Goal: Use online tool/utility: Utilize a website feature to perform a specific function

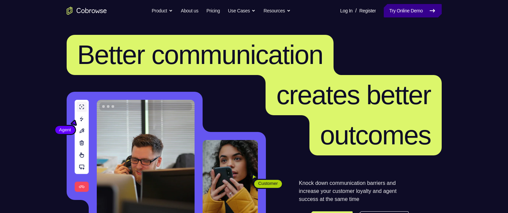
click at [401, 9] on link "Try Online Demo" at bounding box center [412, 10] width 58 height 13
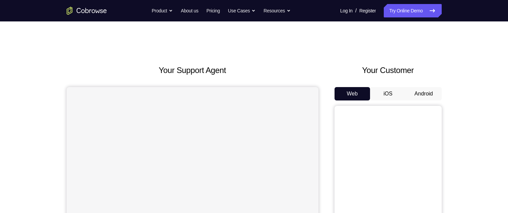
click at [426, 93] on button "Android" at bounding box center [424, 93] width 36 height 13
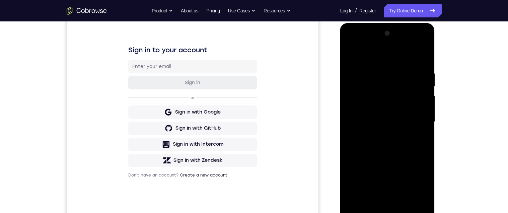
scroll to position [156, 0]
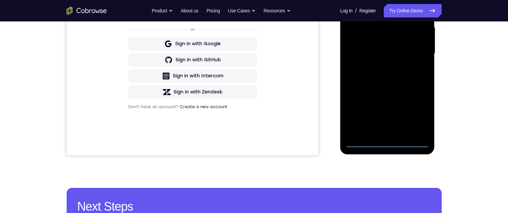
click at [385, 139] on div at bounding box center [387, 53] width 84 height 187
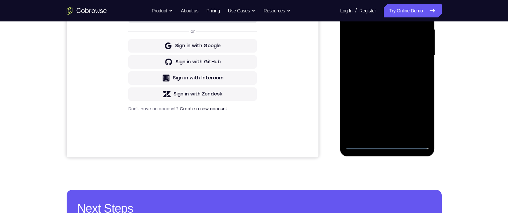
click at [386, 146] on div at bounding box center [387, 55] width 84 height 187
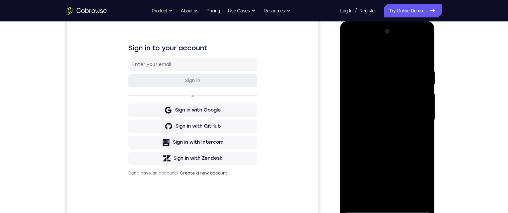
scroll to position [140, 0]
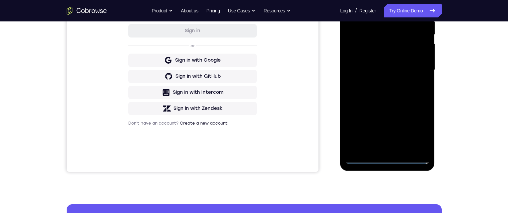
click at [414, 127] on div at bounding box center [387, 69] width 84 height 187
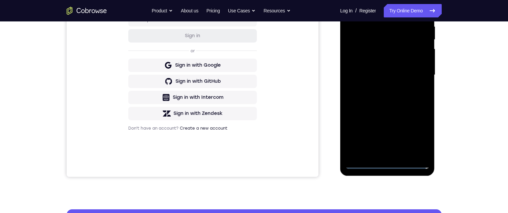
scroll to position [58, 0]
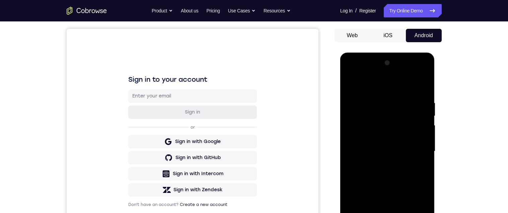
click at [375, 85] on div at bounding box center [387, 151] width 84 height 187
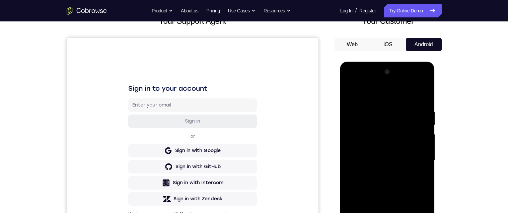
click at [418, 155] on div at bounding box center [387, 160] width 84 height 187
click at [378, 173] on div at bounding box center [387, 160] width 84 height 187
click at [395, 154] on div at bounding box center [387, 160] width 84 height 187
click at [391, 147] on div at bounding box center [387, 160] width 84 height 187
click at [404, 163] on div at bounding box center [387, 160] width 84 height 187
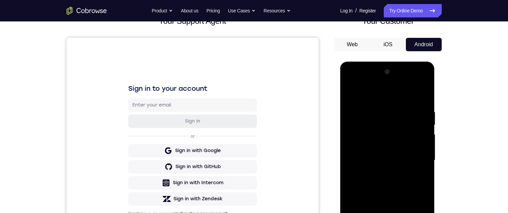
scroll to position [98, 0]
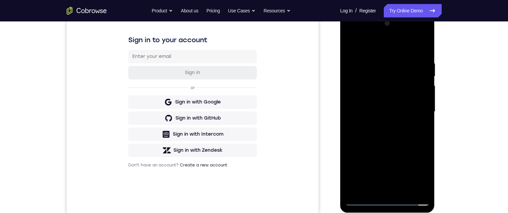
click at [405, 133] on div at bounding box center [387, 111] width 84 height 187
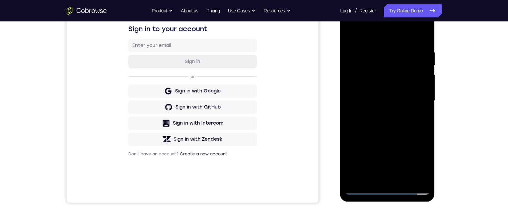
click at [406, 112] on div at bounding box center [387, 100] width 84 height 187
click at [406, 121] on div at bounding box center [387, 100] width 84 height 187
click at [406, 126] on div at bounding box center [387, 100] width 84 height 187
click at [425, 115] on div at bounding box center [387, 100] width 84 height 187
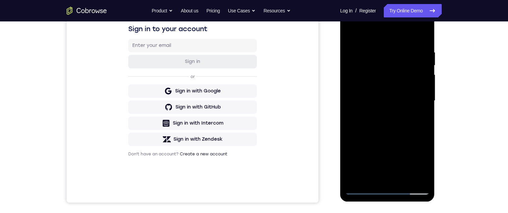
click at [423, 117] on div at bounding box center [387, 100] width 84 height 187
click at [424, 118] on div at bounding box center [387, 100] width 84 height 187
click at [425, 115] on div at bounding box center [387, 100] width 84 height 187
click at [425, 119] on div at bounding box center [387, 100] width 84 height 187
click at [425, 117] on div at bounding box center [387, 100] width 84 height 187
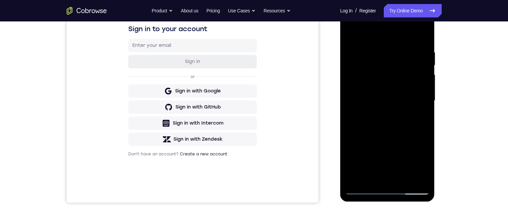
click at [425, 117] on div at bounding box center [387, 100] width 84 height 187
click at [425, 116] on div at bounding box center [387, 100] width 84 height 187
click at [425, 114] on div at bounding box center [387, 100] width 84 height 187
click at [426, 113] on div at bounding box center [387, 100] width 84 height 187
click at [425, 114] on div at bounding box center [387, 100] width 84 height 187
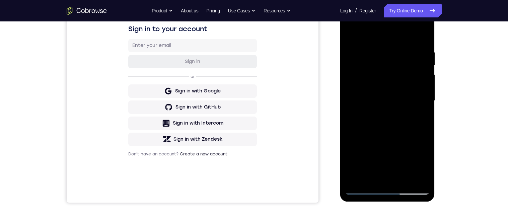
click at [425, 113] on div at bounding box center [387, 100] width 84 height 187
click at [424, 115] on div at bounding box center [387, 100] width 84 height 187
click at [425, 113] on div at bounding box center [387, 100] width 84 height 187
click at [425, 114] on div at bounding box center [387, 100] width 84 height 187
click at [398, 47] on div at bounding box center [387, 100] width 84 height 187
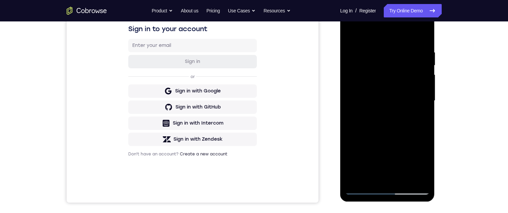
click at [424, 108] on div at bounding box center [387, 100] width 84 height 187
click at [424, 106] on div at bounding box center [387, 100] width 84 height 187
click at [421, 36] on div at bounding box center [387, 100] width 84 height 187
click at [375, 46] on div at bounding box center [387, 100] width 84 height 187
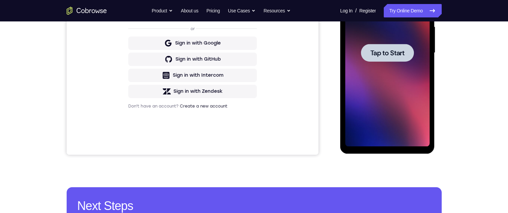
scroll to position [143, 0]
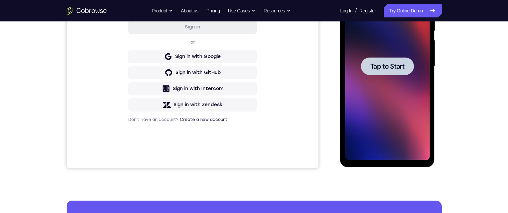
click at [403, 67] on span "Tap to Start" at bounding box center [387, 66] width 34 height 7
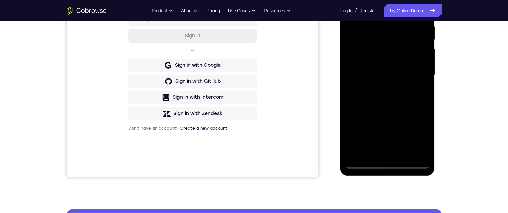
scroll to position [149, 0]
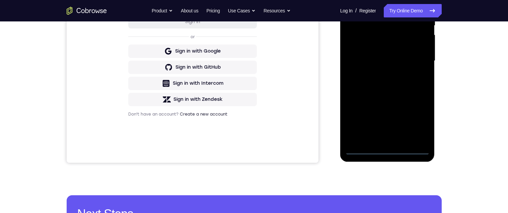
click at [389, 151] on div at bounding box center [387, 60] width 84 height 187
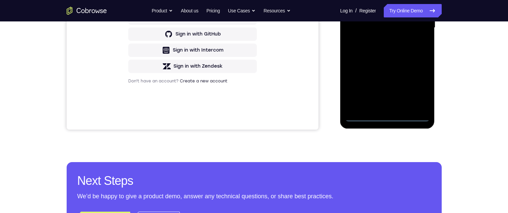
click at [418, 87] on div at bounding box center [387, 27] width 84 height 187
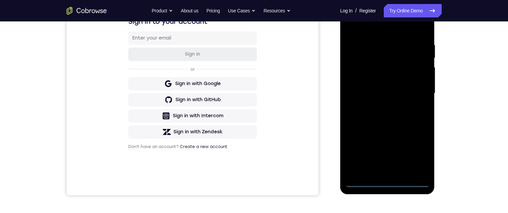
scroll to position [71, 0]
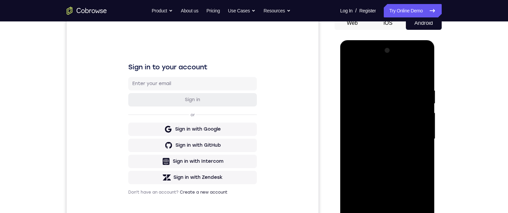
click at [401, 66] on div at bounding box center [387, 138] width 84 height 187
click at [397, 74] on div at bounding box center [387, 138] width 84 height 187
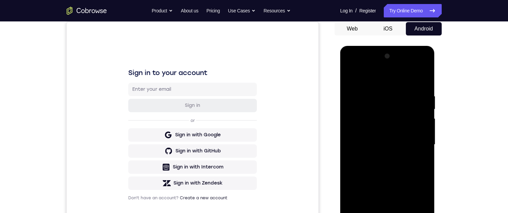
click at [419, 140] on div at bounding box center [387, 144] width 84 height 187
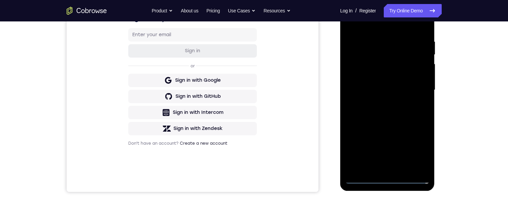
click at [378, 102] on div at bounding box center [387, 89] width 84 height 187
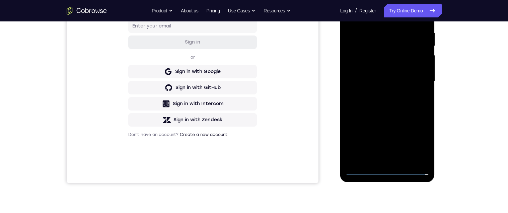
scroll to position [128, 0]
click at [401, 71] on div at bounding box center [387, 80] width 84 height 187
click at [387, 50] on div at bounding box center [387, 80] width 84 height 187
click at [394, 67] on div at bounding box center [387, 80] width 84 height 187
click at [392, 81] on div at bounding box center [387, 80] width 84 height 187
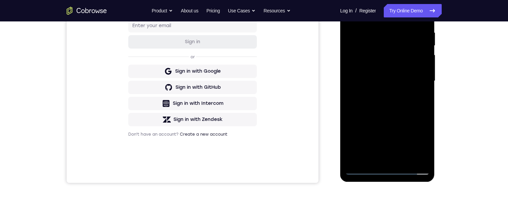
click at [397, 102] on div at bounding box center [387, 80] width 84 height 187
click at [405, 97] on div at bounding box center [387, 80] width 84 height 187
click at [391, 104] on div at bounding box center [387, 80] width 84 height 187
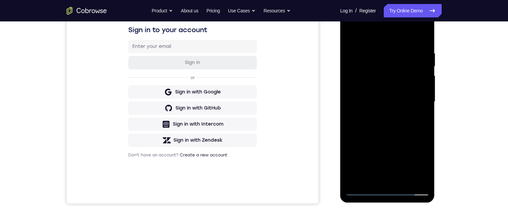
scroll to position [110, 0]
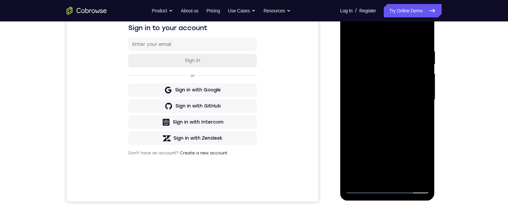
click at [417, 126] on div at bounding box center [387, 99] width 84 height 187
click at [402, 128] on div at bounding box center [387, 99] width 84 height 187
click at [377, 50] on div at bounding box center [387, 99] width 84 height 187
click at [418, 68] on div at bounding box center [387, 99] width 84 height 187
click at [419, 64] on div at bounding box center [387, 99] width 84 height 187
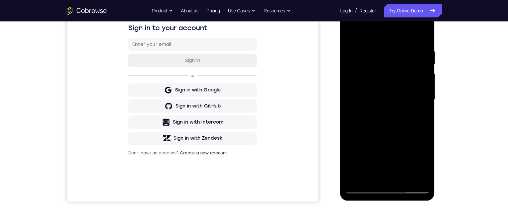
click at [423, 34] on div at bounding box center [387, 99] width 84 height 187
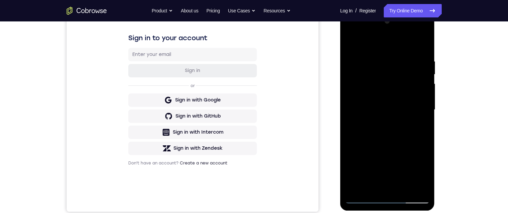
scroll to position [99, 0]
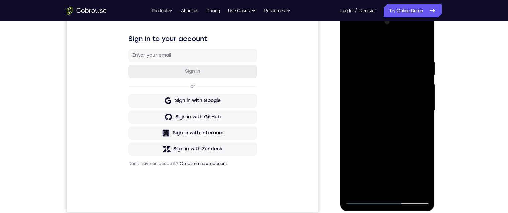
click at [420, 43] on div at bounding box center [387, 110] width 84 height 187
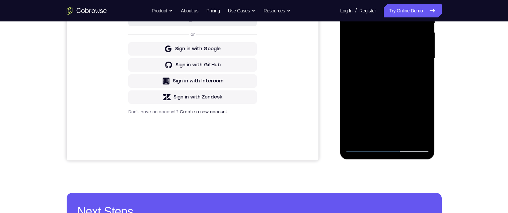
scroll to position [160, 0]
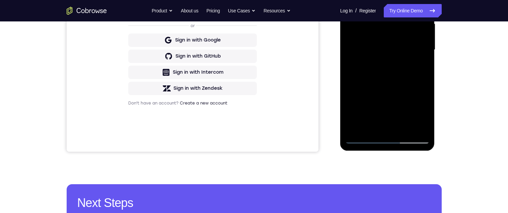
click at [366, 138] on div at bounding box center [387, 49] width 84 height 187
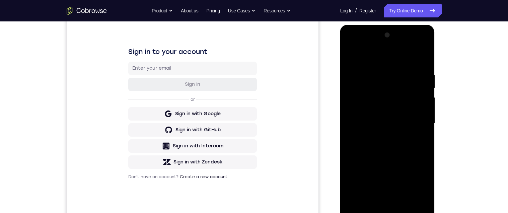
scroll to position [115, 0]
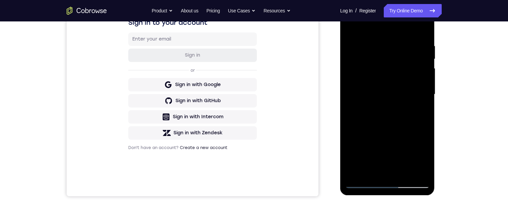
click at [405, 175] on div at bounding box center [387, 94] width 84 height 187
click at [409, 124] on div at bounding box center [387, 94] width 84 height 187
click at [399, 105] on div at bounding box center [387, 94] width 84 height 187
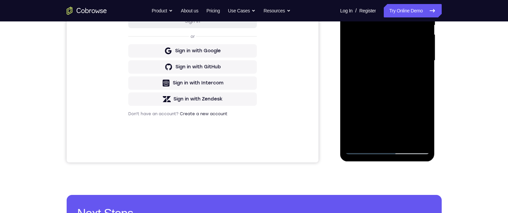
click at [364, 150] on div at bounding box center [387, 60] width 84 height 187
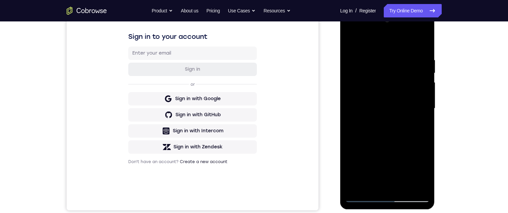
click at [377, 55] on div at bounding box center [387, 108] width 84 height 187
click at [424, 71] on div at bounding box center [387, 108] width 84 height 187
click at [421, 69] on div at bounding box center [387, 108] width 84 height 187
click at [421, 58] on div at bounding box center [387, 108] width 84 height 187
click at [421, 66] on div at bounding box center [387, 108] width 84 height 187
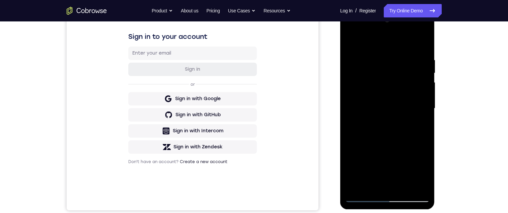
click at [423, 62] on div at bounding box center [387, 108] width 84 height 187
click at [420, 89] on div at bounding box center [387, 108] width 84 height 187
click at [421, 68] on div at bounding box center [387, 108] width 84 height 187
click at [417, 77] on div at bounding box center [387, 108] width 84 height 187
click at [421, 69] on div at bounding box center [387, 108] width 84 height 187
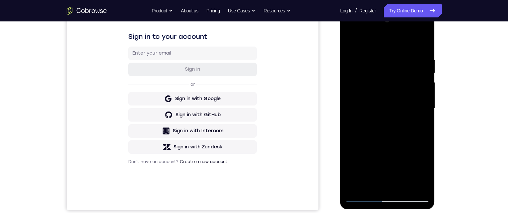
click at [421, 68] on div at bounding box center [387, 108] width 84 height 187
click at [418, 76] on div at bounding box center [387, 108] width 84 height 187
click at [421, 69] on div at bounding box center [387, 108] width 84 height 187
click at [419, 74] on div at bounding box center [387, 108] width 84 height 187
click at [424, 70] on div at bounding box center [387, 108] width 84 height 187
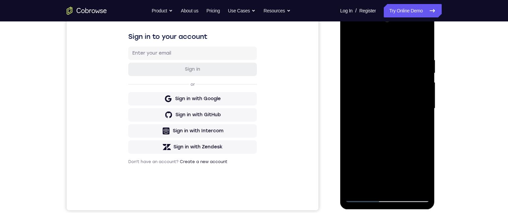
click at [423, 68] on div at bounding box center [387, 108] width 84 height 187
click at [422, 68] on div at bounding box center [387, 108] width 84 height 187
click at [420, 73] on div at bounding box center [387, 108] width 84 height 187
click at [421, 67] on div at bounding box center [387, 108] width 84 height 187
click at [418, 77] on div at bounding box center [387, 108] width 84 height 187
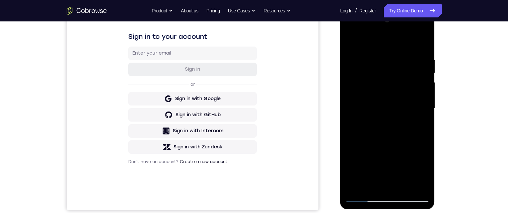
click at [418, 75] on div at bounding box center [387, 108] width 84 height 187
click at [420, 72] on div at bounding box center [387, 108] width 84 height 187
click at [419, 72] on div at bounding box center [387, 108] width 84 height 187
click at [419, 75] on div at bounding box center [387, 108] width 84 height 187
click at [421, 70] on div at bounding box center [387, 108] width 84 height 187
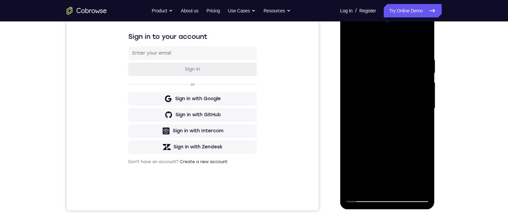
click at [424, 40] on div at bounding box center [387, 108] width 84 height 187
click at [425, 42] on div at bounding box center [387, 108] width 84 height 187
click at [365, 198] on div at bounding box center [387, 108] width 84 height 187
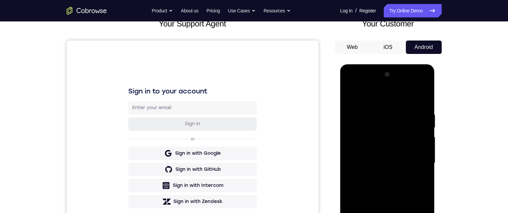
scroll to position [80, 0]
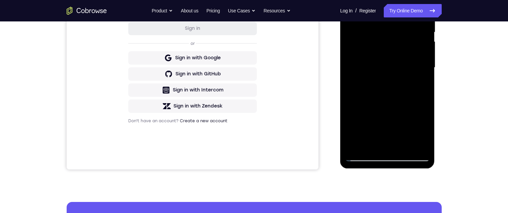
click at [362, 155] on div at bounding box center [387, 67] width 84 height 187
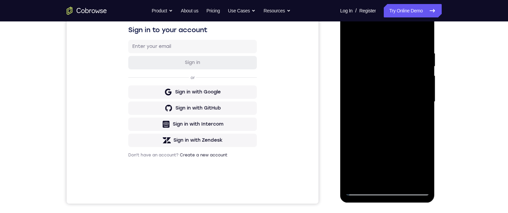
scroll to position [133, 0]
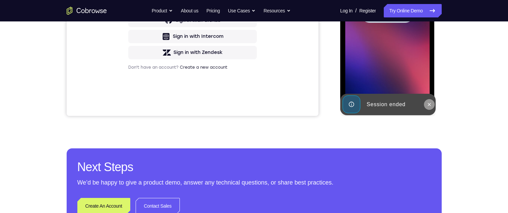
click at [428, 106] on icon at bounding box center [428, 104] width 5 height 5
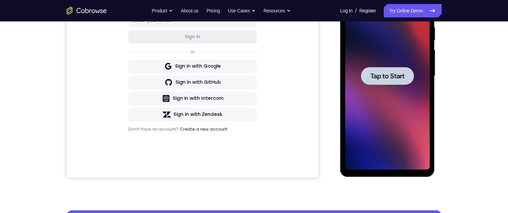
click at [401, 76] on span "Tap to Start" at bounding box center [387, 76] width 34 height 7
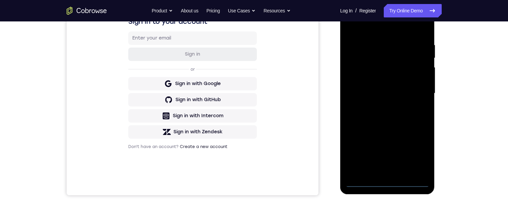
scroll to position [149, 0]
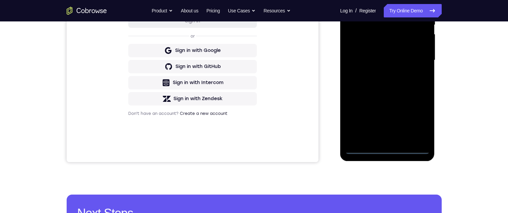
click at [388, 147] on div at bounding box center [387, 60] width 84 height 187
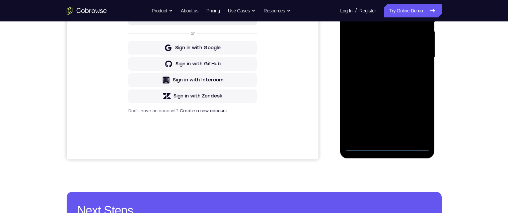
click at [422, 119] on div at bounding box center [387, 57] width 84 height 187
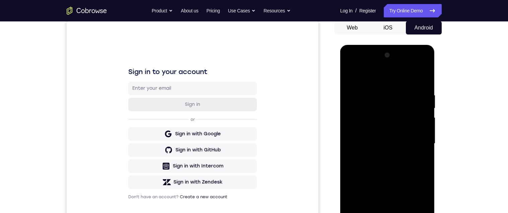
scroll to position [56, 0]
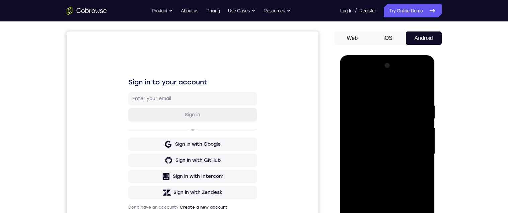
click at [387, 82] on div at bounding box center [387, 153] width 84 height 187
click at [386, 82] on div at bounding box center [387, 153] width 84 height 187
click at [374, 88] on div at bounding box center [387, 153] width 84 height 187
click at [412, 146] on div at bounding box center [387, 153] width 84 height 187
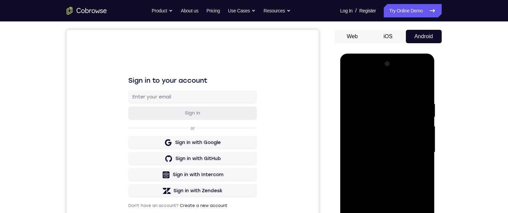
click at [381, 163] on div at bounding box center [387, 152] width 84 height 187
click at [392, 145] on div at bounding box center [387, 152] width 84 height 187
click at [372, 137] on div at bounding box center [387, 152] width 84 height 187
click at [399, 152] on div at bounding box center [387, 152] width 84 height 187
click at [395, 173] on div at bounding box center [387, 152] width 84 height 187
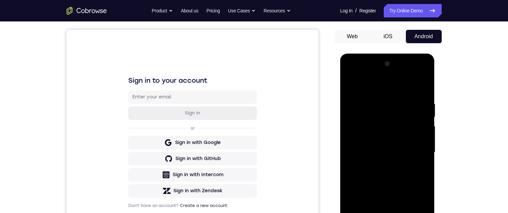
click at [404, 180] on div at bounding box center [387, 152] width 84 height 187
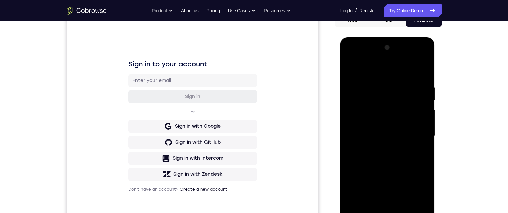
scroll to position [73, 0]
click at [380, 80] on div at bounding box center [387, 135] width 84 height 187
click at [424, 100] on div at bounding box center [387, 135] width 84 height 187
click at [415, 106] on div at bounding box center [387, 135] width 84 height 187
click at [419, 102] on div at bounding box center [387, 135] width 84 height 187
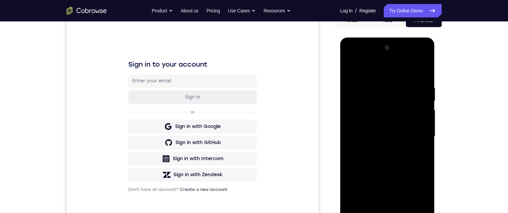
click at [420, 99] on div at bounding box center [387, 135] width 84 height 187
click at [419, 94] on div at bounding box center [387, 135] width 84 height 187
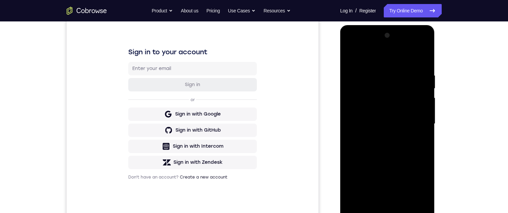
scroll to position [75, 0]
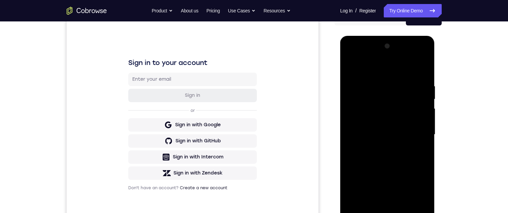
click at [419, 95] on div at bounding box center [387, 134] width 84 height 187
click at [425, 90] on div at bounding box center [387, 134] width 84 height 187
click at [420, 93] on div at bounding box center [387, 134] width 84 height 187
click at [423, 70] on div at bounding box center [387, 134] width 84 height 187
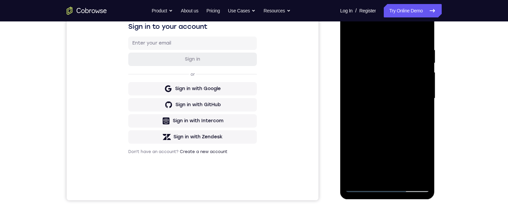
scroll to position [113, 0]
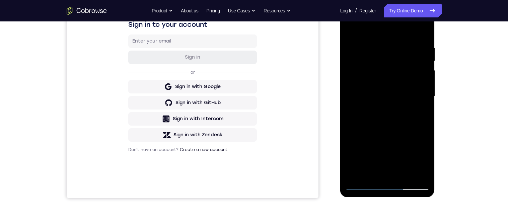
click at [423, 120] on div at bounding box center [387, 96] width 84 height 187
click at [424, 119] on div at bounding box center [387, 96] width 84 height 187
click at [424, 120] on div at bounding box center [387, 96] width 84 height 187
click at [425, 119] on div at bounding box center [387, 96] width 84 height 187
click at [424, 120] on div at bounding box center [387, 96] width 84 height 187
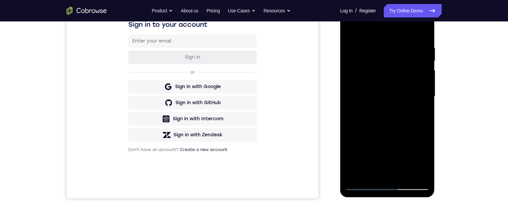
click at [423, 122] on div at bounding box center [387, 96] width 84 height 187
click at [424, 122] on div at bounding box center [387, 96] width 84 height 187
click at [422, 102] on div at bounding box center [387, 96] width 84 height 187
click at [425, 100] on div at bounding box center [387, 96] width 84 height 187
click at [425, 104] on div at bounding box center [387, 96] width 84 height 187
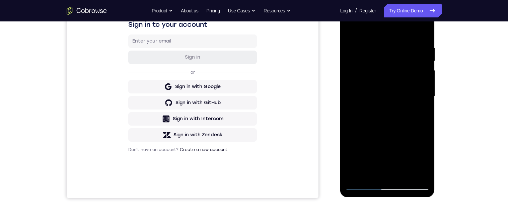
click at [425, 104] on div at bounding box center [387, 96] width 84 height 187
click at [425, 105] on div at bounding box center [387, 96] width 84 height 187
click at [424, 105] on div at bounding box center [387, 96] width 84 height 187
click at [425, 103] on div at bounding box center [387, 96] width 84 height 187
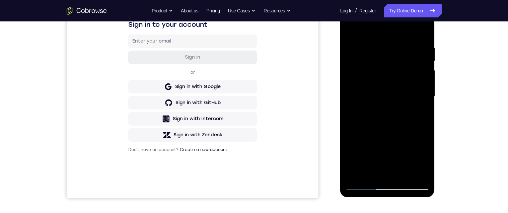
click at [425, 104] on div at bounding box center [387, 96] width 84 height 187
click at [425, 103] on div at bounding box center [387, 96] width 84 height 187
click at [425, 109] on div at bounding box center [387, 96] width 84 height 187
click at [425, 106] on div at bounding box center [387, 96] width 84 height 187
click at [425, 107] on div at bounding box center [387, 96] width 84 height 187
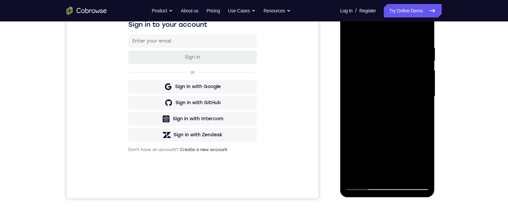
click at [425, 107] on div at bounding box center [387, 96] width 84 height 187
click at [425, 105] on div at bounding box center [387, 96] width 84 height 187
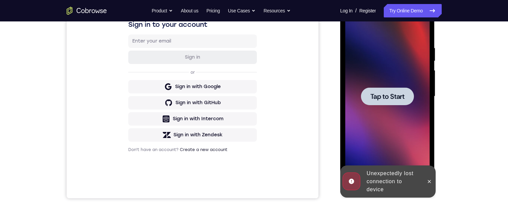
scroll to position [153, 0]
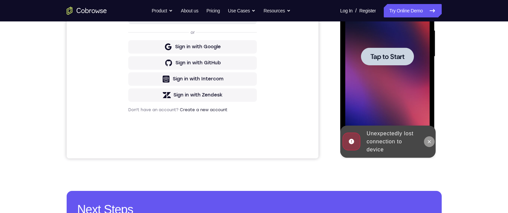
click at [429, 141] on icon at bounding box center [429, 141] width 3 height 3
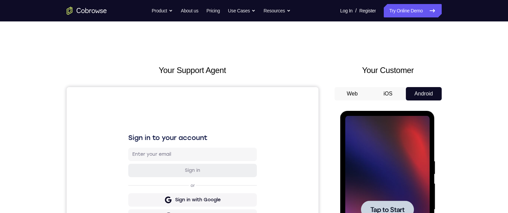
scroll to position [95, 0]
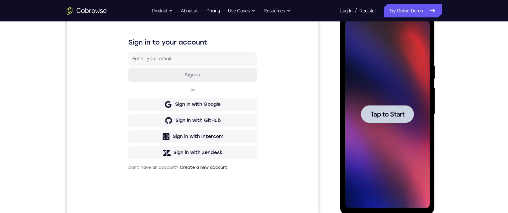
click at [398, 113] on span "Tap to Start" at bounding box center [387, 114] width 34 height 7
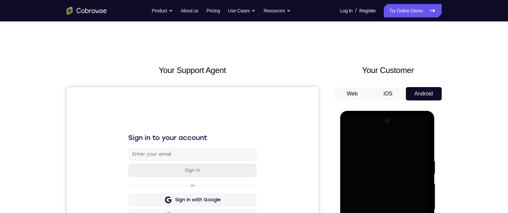
scroll to position [156, 0]
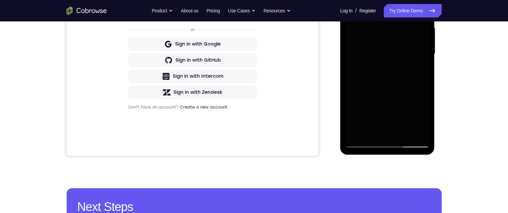
click at [377, 68] on div at bounding box center [387, 53] width 84 height 187
click at [389, 143] on div at bounding box center [387, 53] width 84 height 187
click at [413, 108] on div at bounding box center [387, 53] width 84 height 187
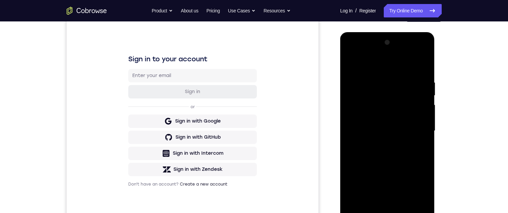
click at [402, 64] on div at bounding box center [387, 130] width 84 height 187
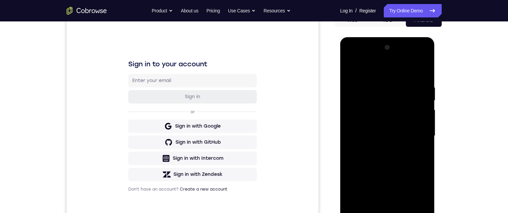
click at [416, 134] on div at bounding box center [387, 135] width 84 height 187
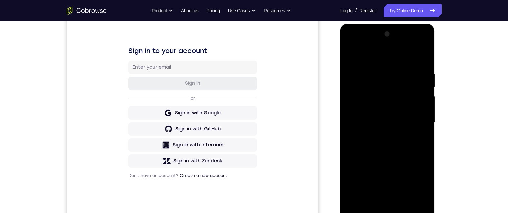
scroll to position [139, 0]
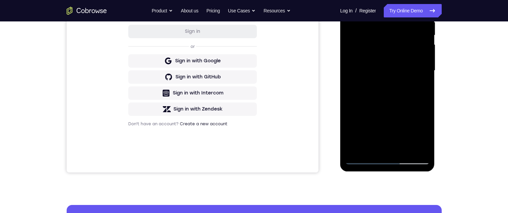
click at [381, 146] on div at bounding box center [387, 70] width 84 height 187
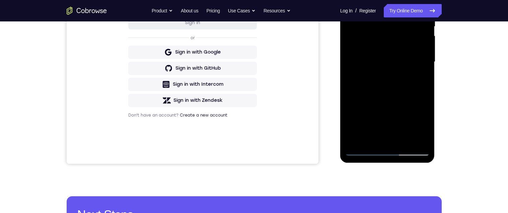
scroll to position [122, 0]
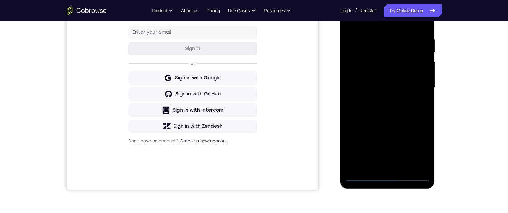
click at [415, 80] on div at bounding box center [387, 87] width 84 height 187
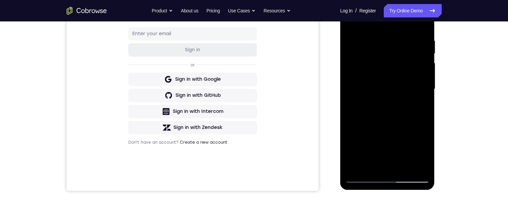
click at [381, 58] on div at bounding box center [387, 88] width 84 height 187
click at [379, 76] on div at bounding box center [387, 88] width 84 height 187
click at [419, 71] on div at bounding box center [387, 88] width 84 height 187
click at [423, 74] on div at bounding box center [387, 88] width 84 height 187
click at [411, 86] on div at bounding box center [387, 88] width 84 height 187
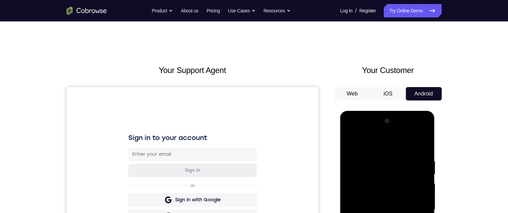
scroll to position [44, 0]
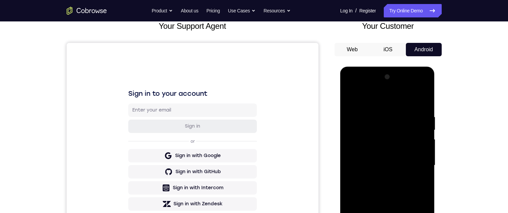
click at [386, 192] on div at bounding box center [387, 165] width 84 height 187
click at [375, 114] on div at bounding box center [387, 165] width 84 height 187
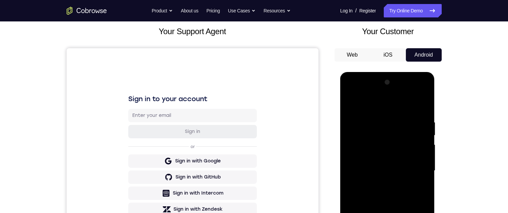
scroll to position [144, 0]
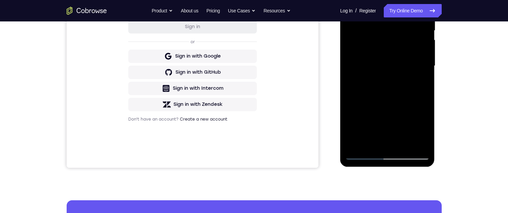
click at [362, 151] on div at bounding box center [387, 65] width 84 height 187
click at [362, 155] on div at bounding box center [387, 65] width 84 height 187
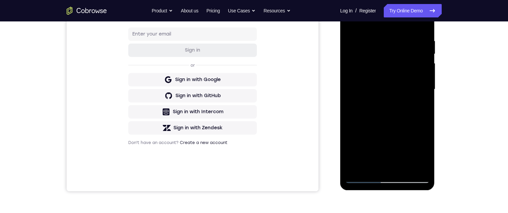
scroll to position [120, 0]
click at [426, 99] on div at bounding box center [387, 88] width 84 height 187
click at [426, 95] on div at bounding box center [387, 88] width 84 height 187
click at [425, 96] on div at bounding box center [387, 88] width 84 height 187
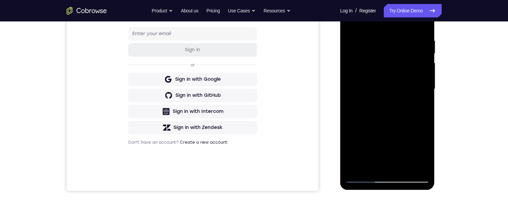
scroll to position [121, 0]
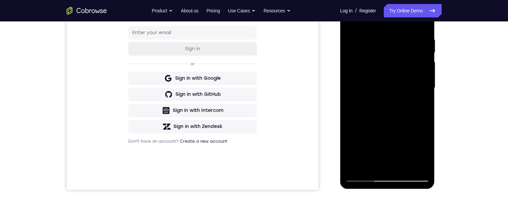
click at [424, 97] on div at bounding box center [387, 87] width 84 height 187
click at [426, 99] on div at bounding box center [387, 87] width 84 height 187
click at [425, 97] on div at bounding box center [387, 87] width 84 height 187
click at [427, 98] on div at bounding box center [387, 87] width 84 height 187
click at [423, 98] on div at bounding box center [387, 87] width 84 height 187
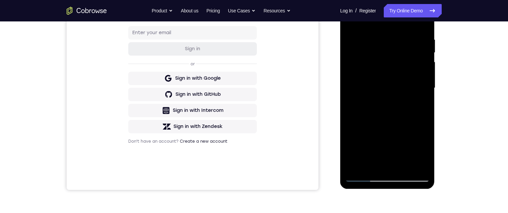
click at [423, 97] on div at bounding box center [387, 87] width 84 height 187
click at [425, 97] on div at bounding box center [387, 87] width 84 height 187
click at [424, 97] on div at bounding box center [387, 87] width 84 height 187
click at [423, 96] on div at bounding box center [387, 87] width 84 height 187
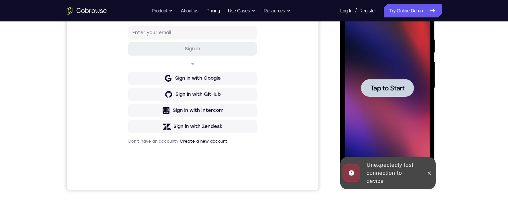
click at [430, 165] on div at bounding box center [429, 173] width 11 height 32
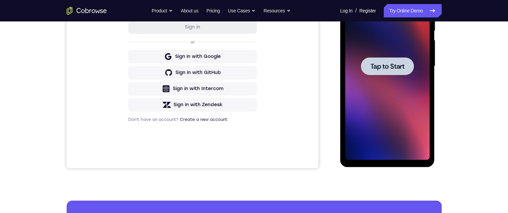
scroll to position [0, 0]
